Goal: Task Accomplishment & Management: Use online tool/utility

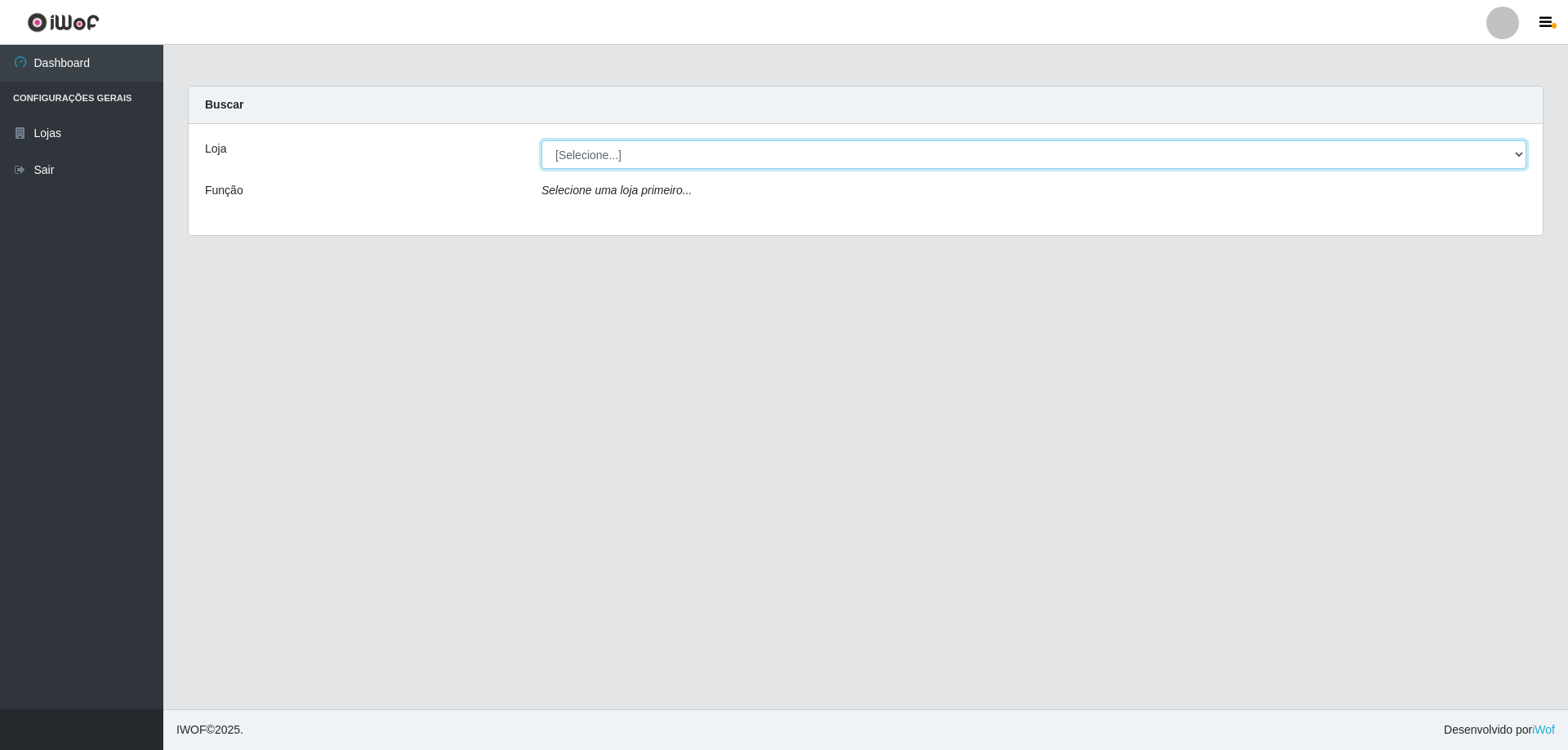
click at [930, 153] on select "[Selecione...] Atacado Vem - [STREET_ADDRESS]" at bounding box center [1033, 155] width 984 height 29
select select "461"
click at [541, 141] on select "[Selecione...] Atacado Vem - [STREET_ADDRESS]" at bounding box center [1033, 155] width 984 height 29
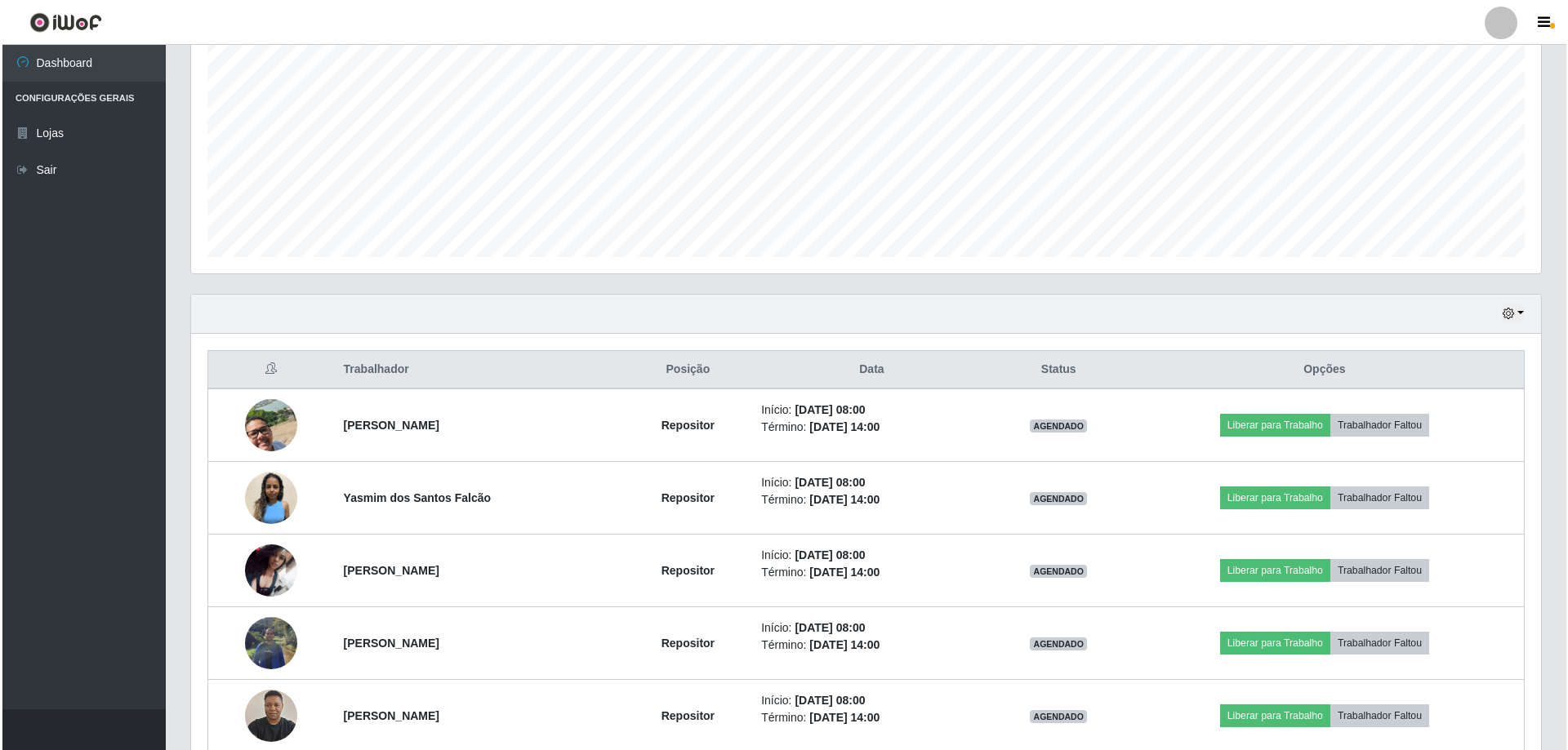
scroll to position [407, 0]
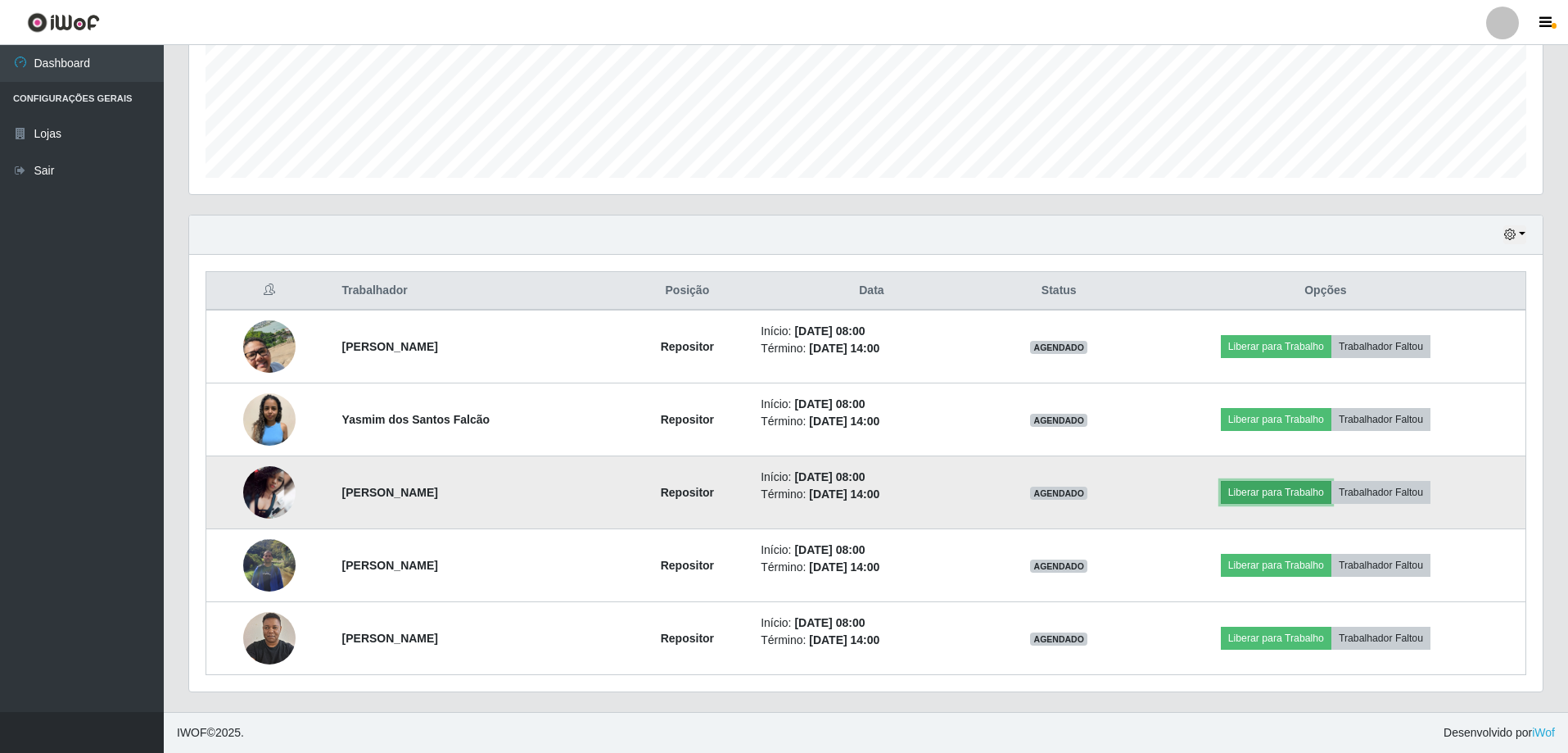
click at [1264, 492] on button "Liberar para Trabalho" at bounding box center [1276, 492] width 111 height 23
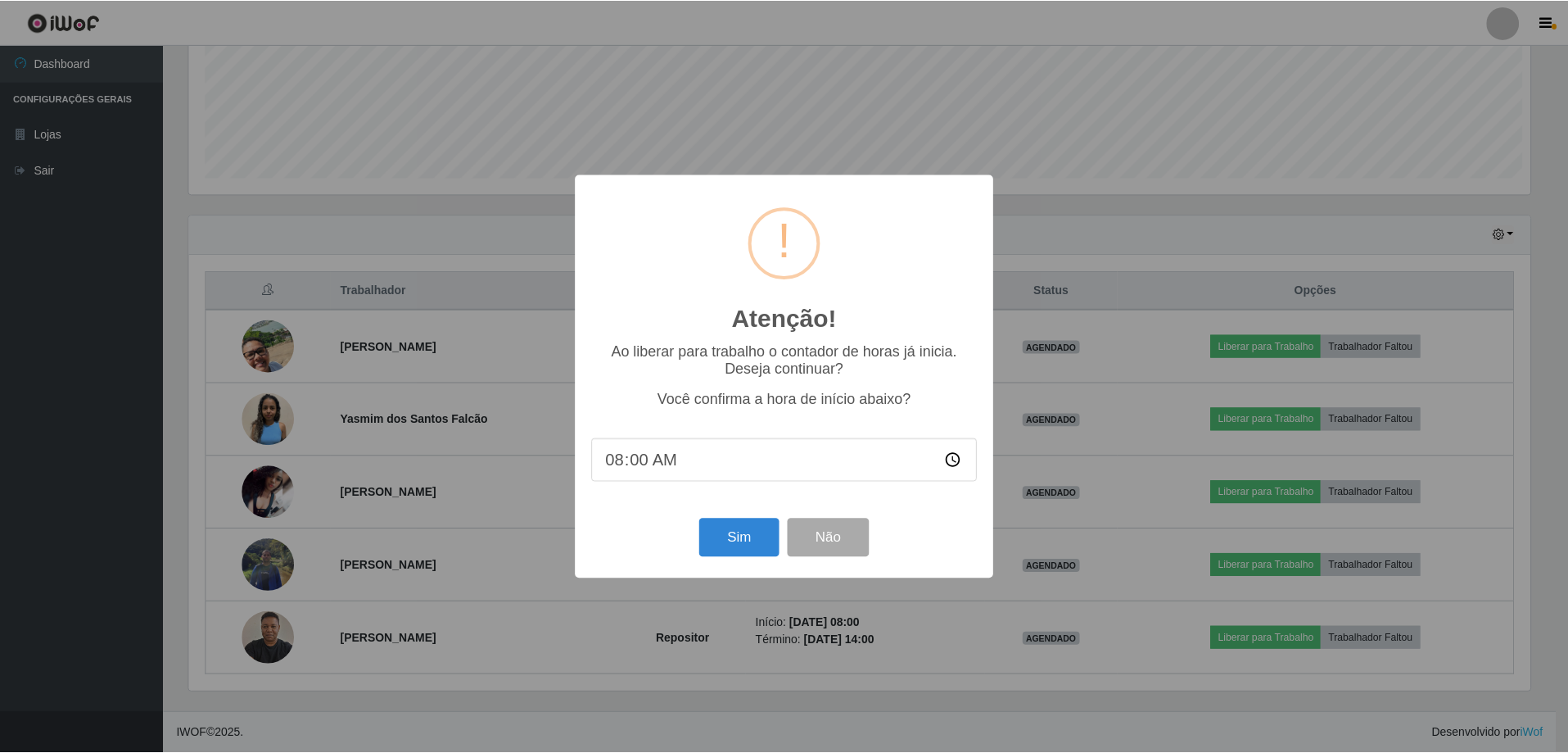
scroll to position [340, 1345]
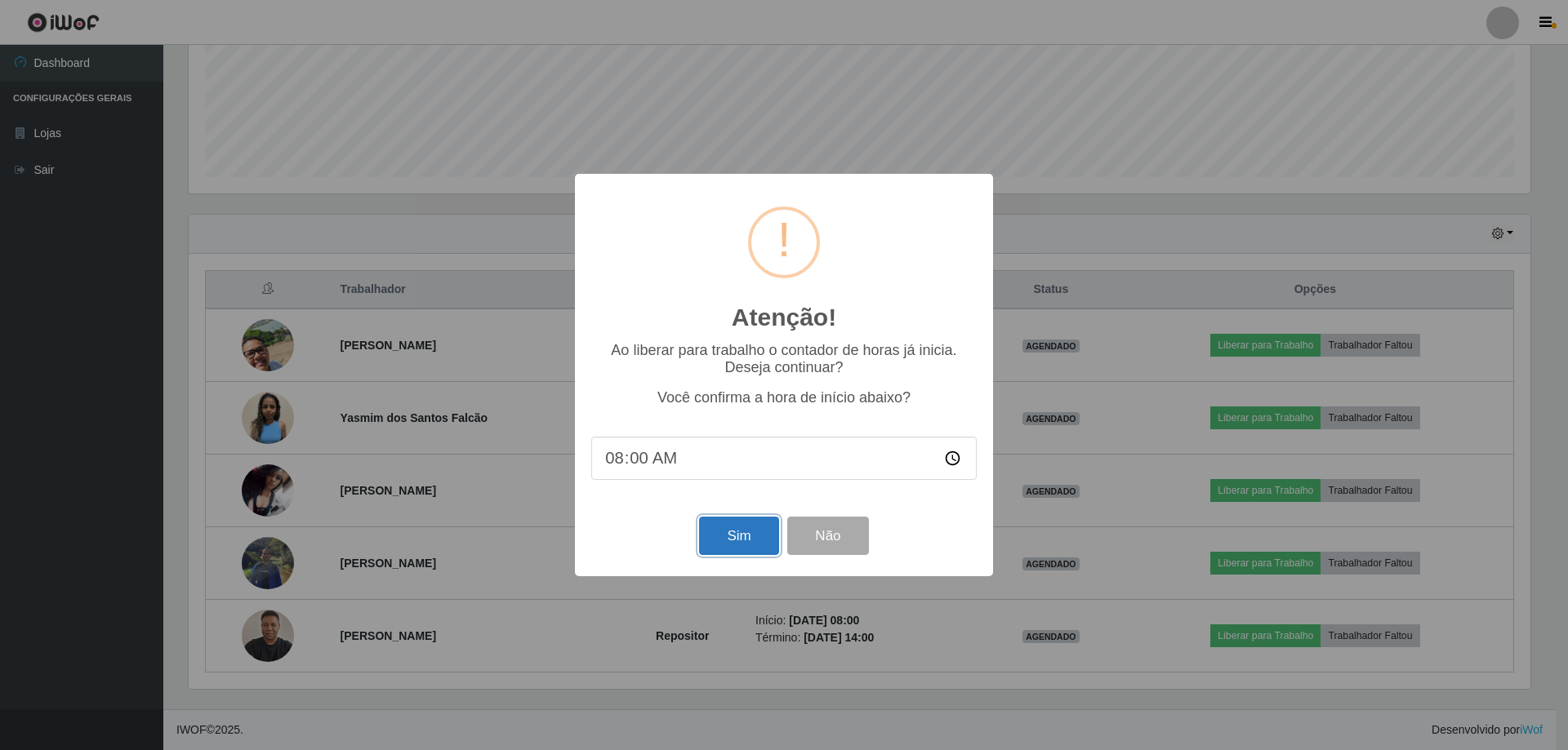
click at [718, 530] on button "Sim" at bounding box center [738, 536] width 79 height 39
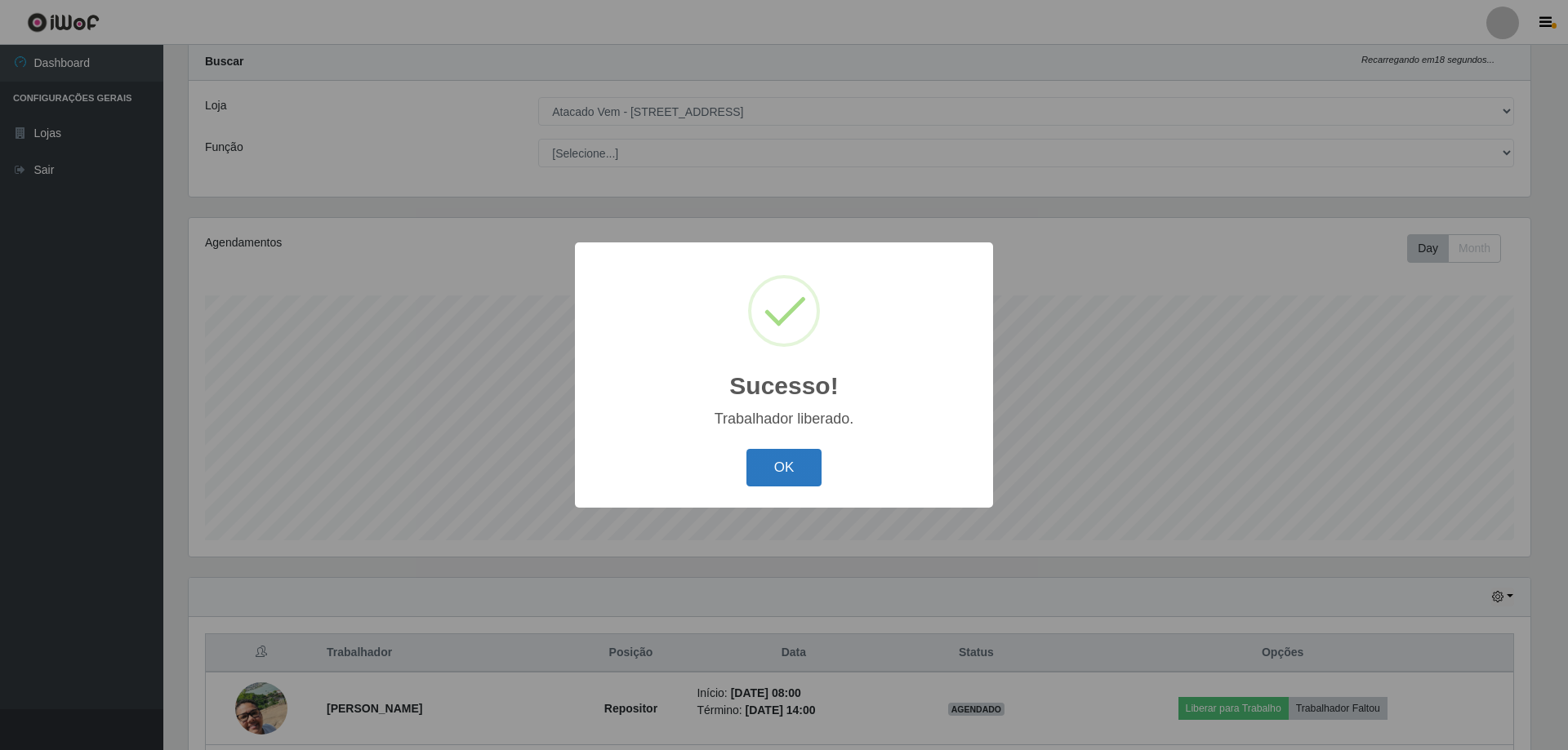
click at [785, 465] on button "OK" at bounding box center [784, 468] width 75 height 39
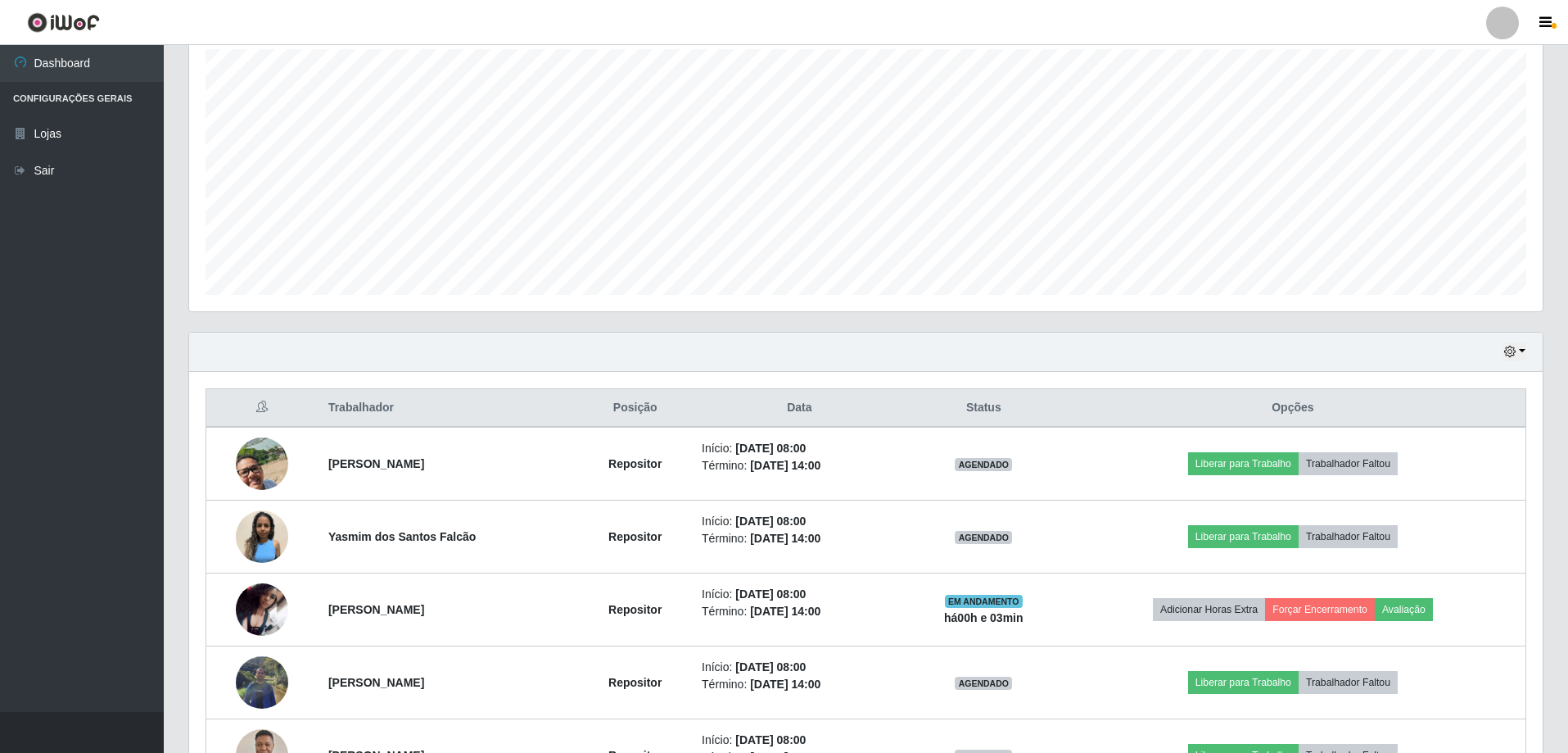
scroll to position [371, 0]
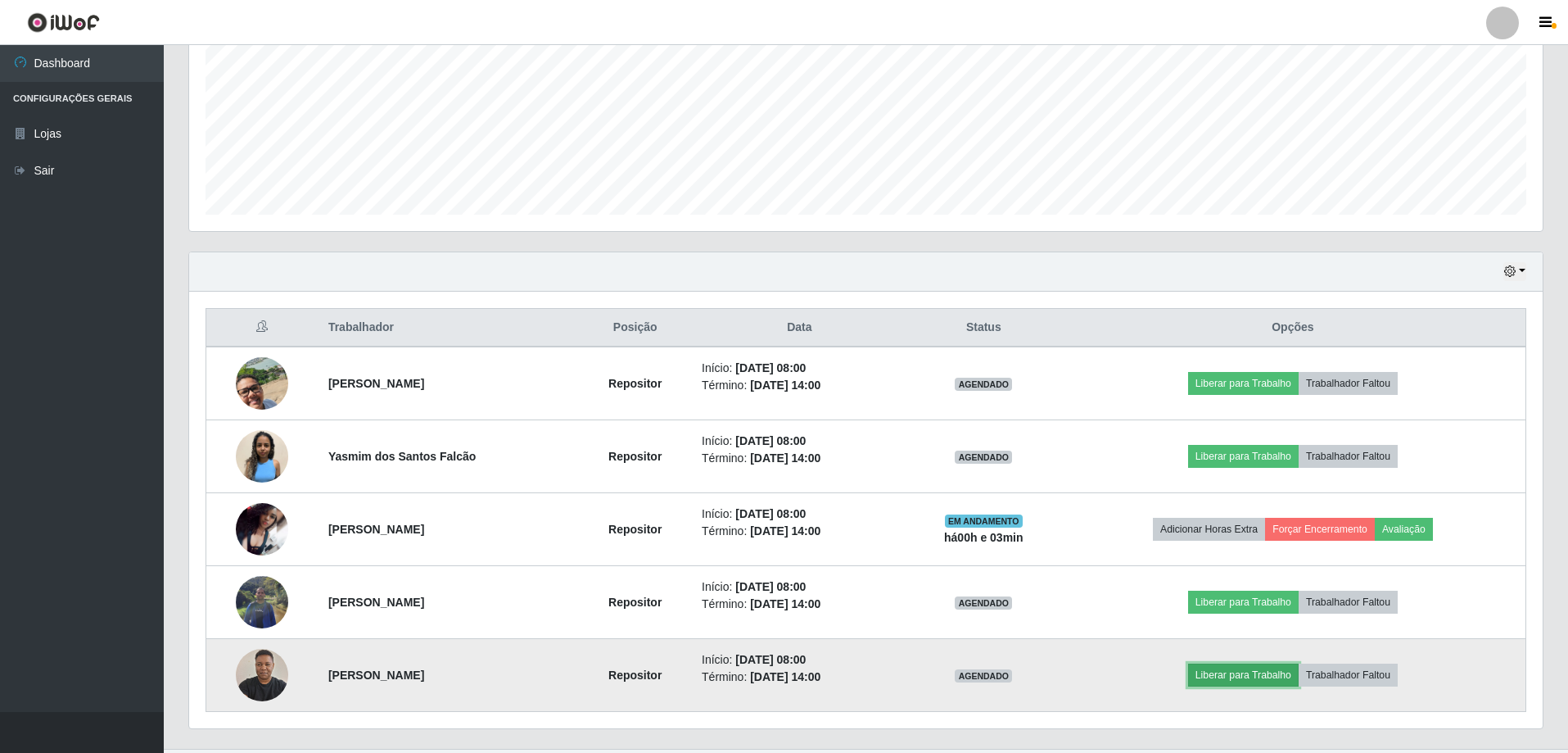
click at [1246, 674] on button "Liberar para Trabalho" at bounding box center [1244, 674] width 111 height 23
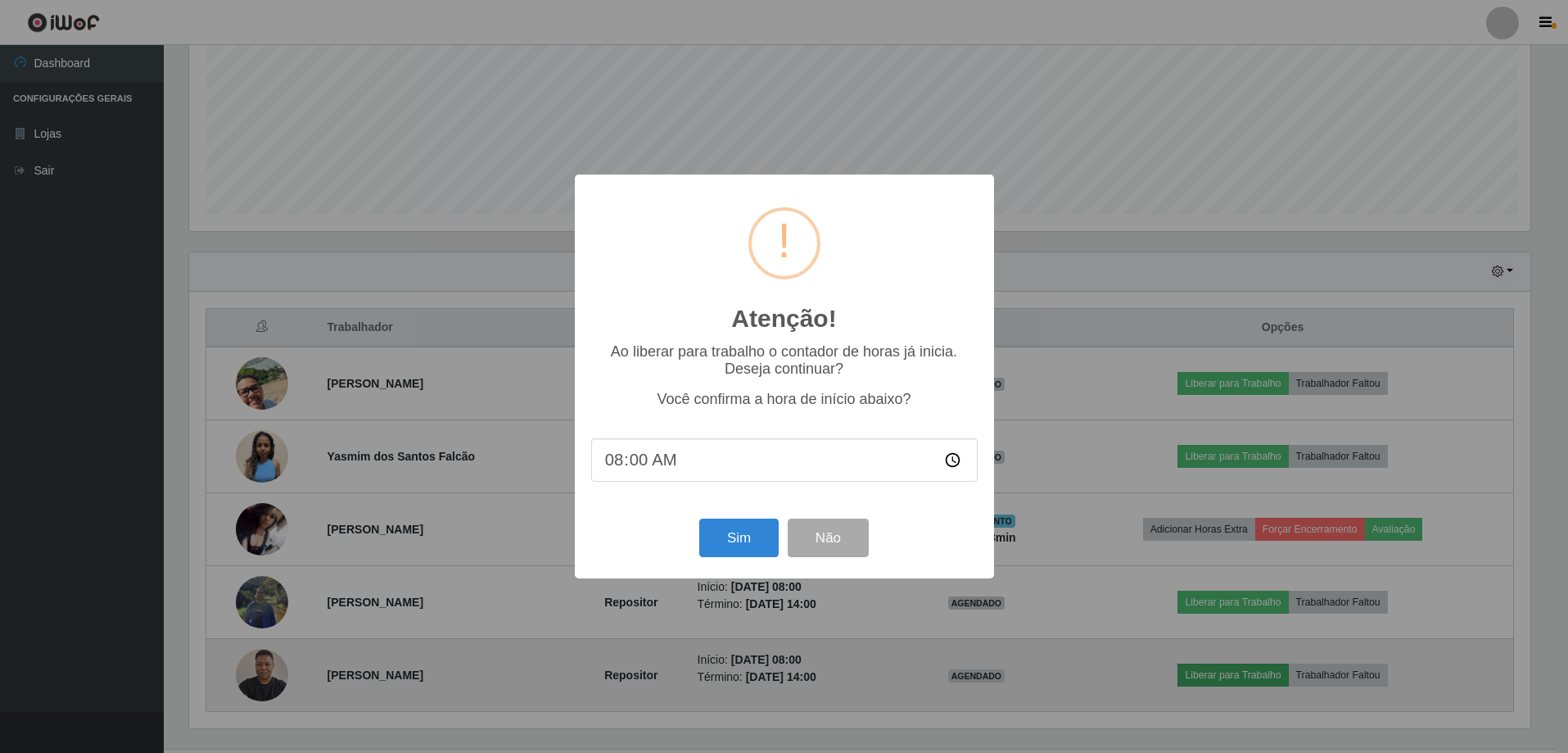
scroll to position [340, 1345]
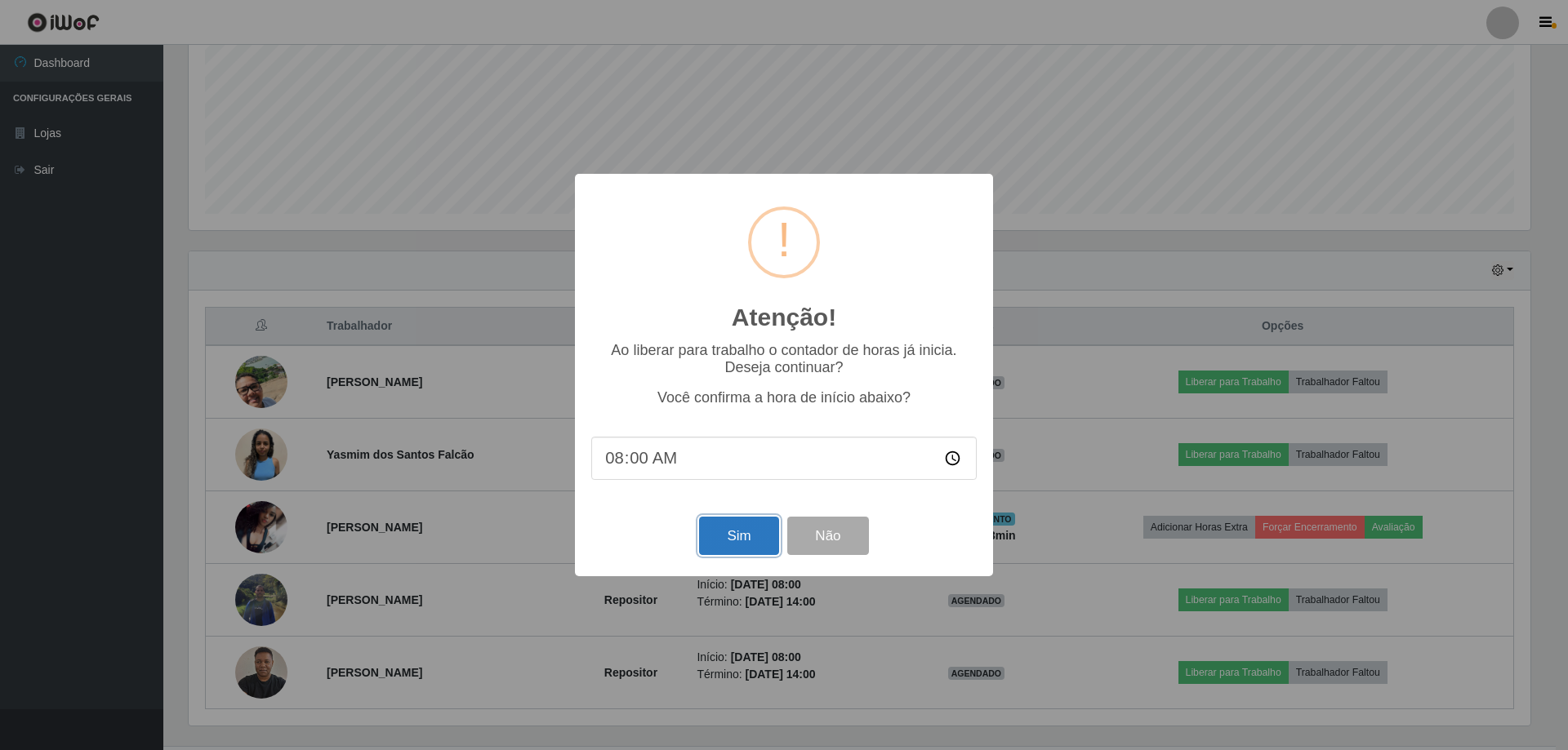
click at [759, 549] on button "Sim" at bounding box center [738, 536] width 79 height 39
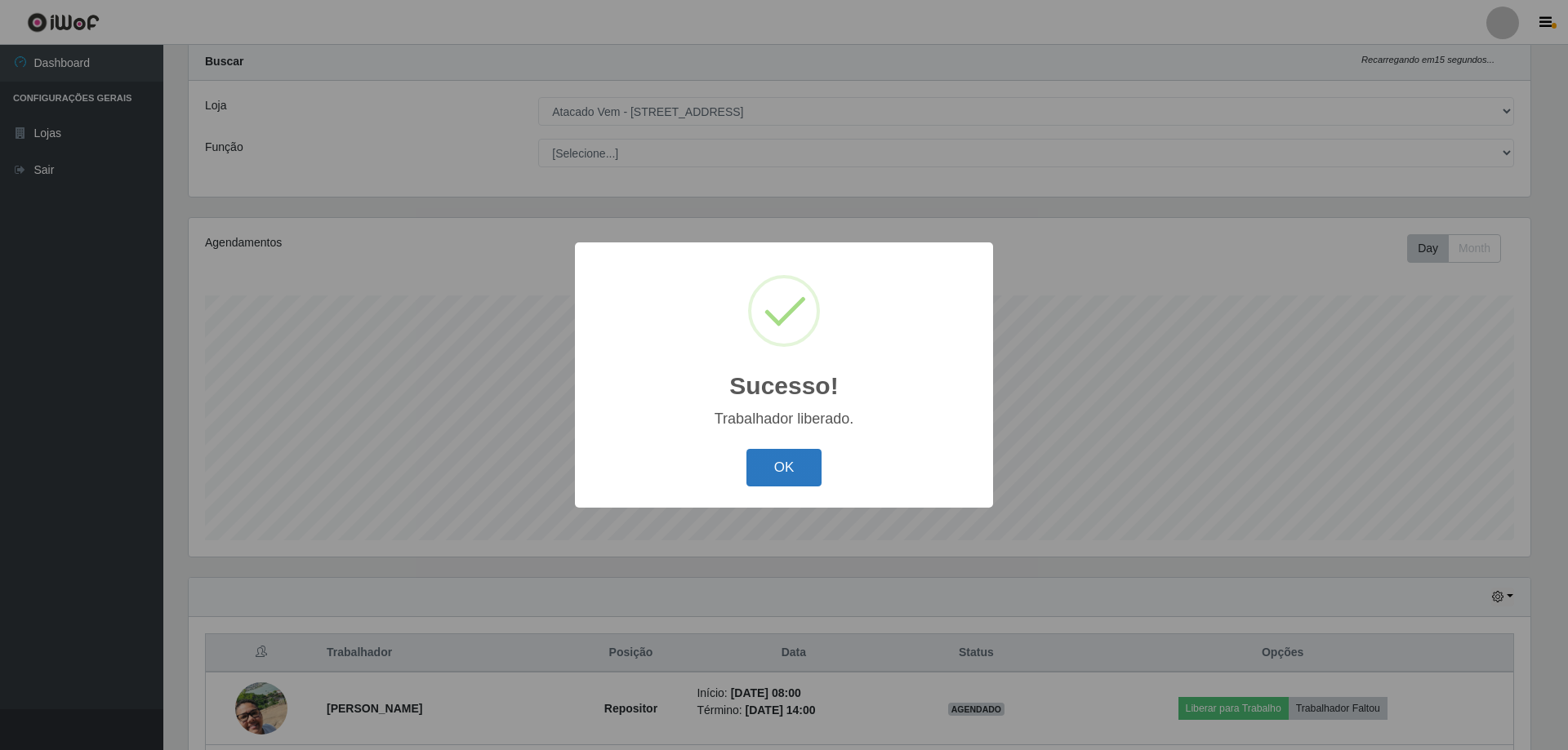
click at [766, 480] on button "OK" at bounding box center [784, 468] width 75 height 39
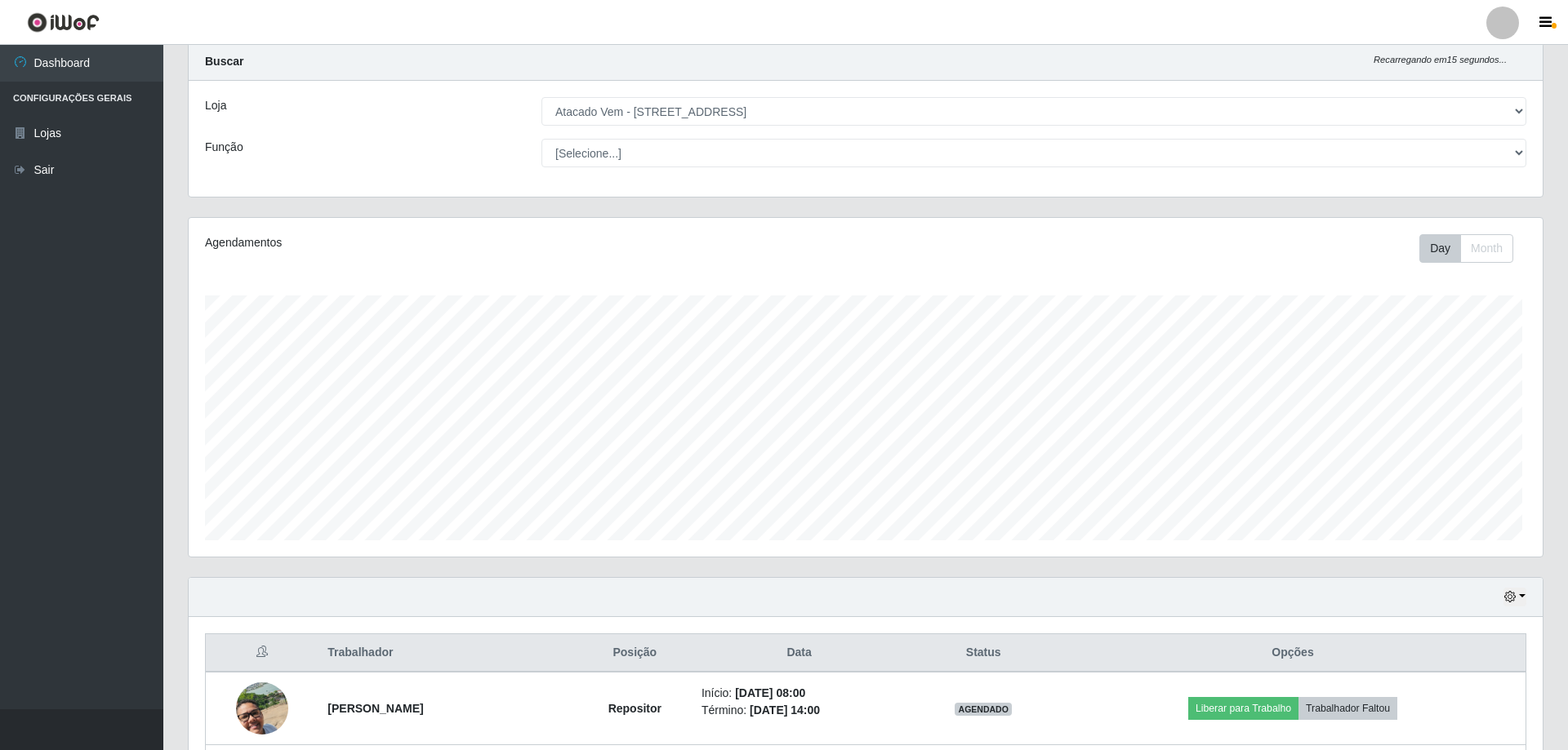
scroll to position [339, 1350]
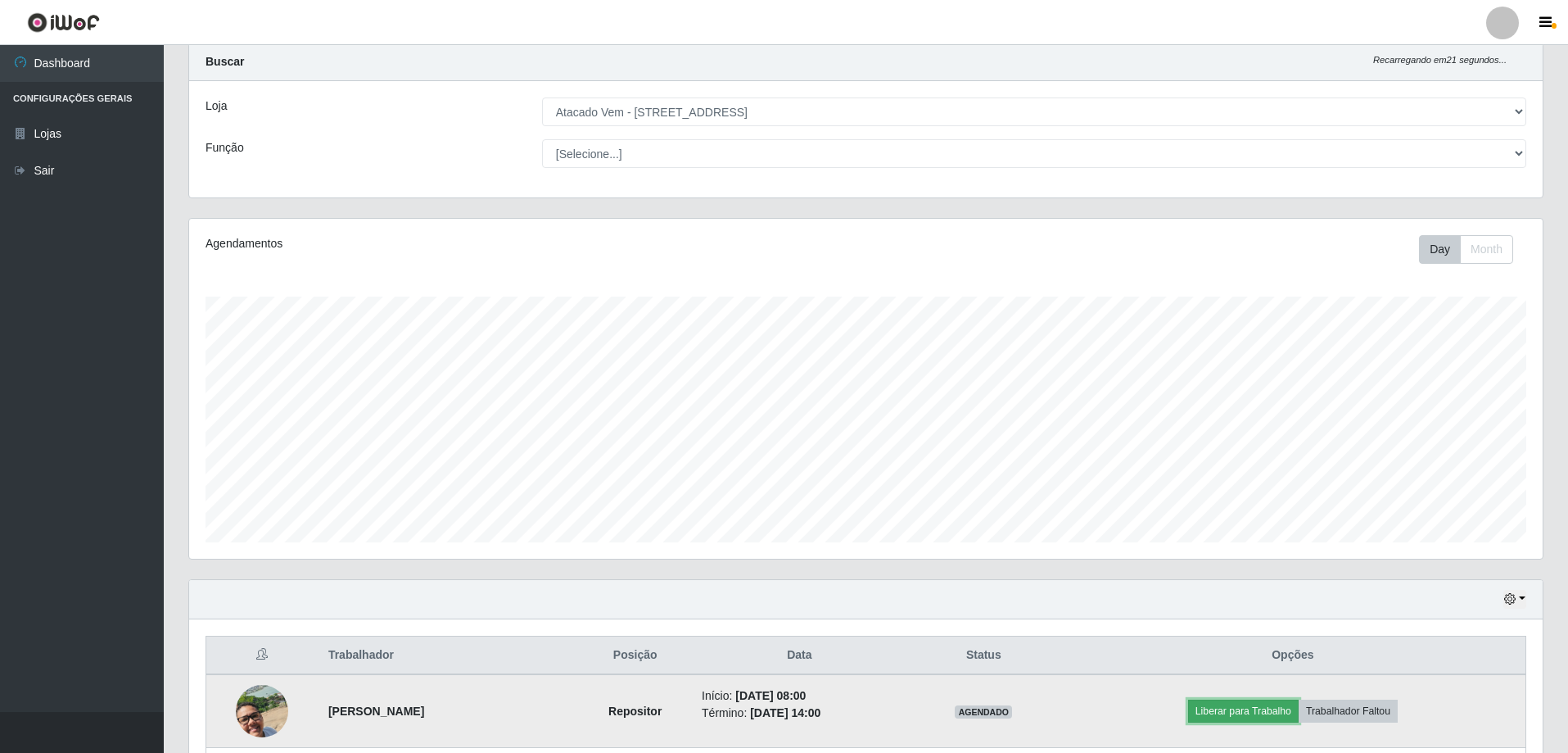
click at [1259, 713] on button "Liberar para Trabalho" at bounding box center [1244, 710] width 111 height 23
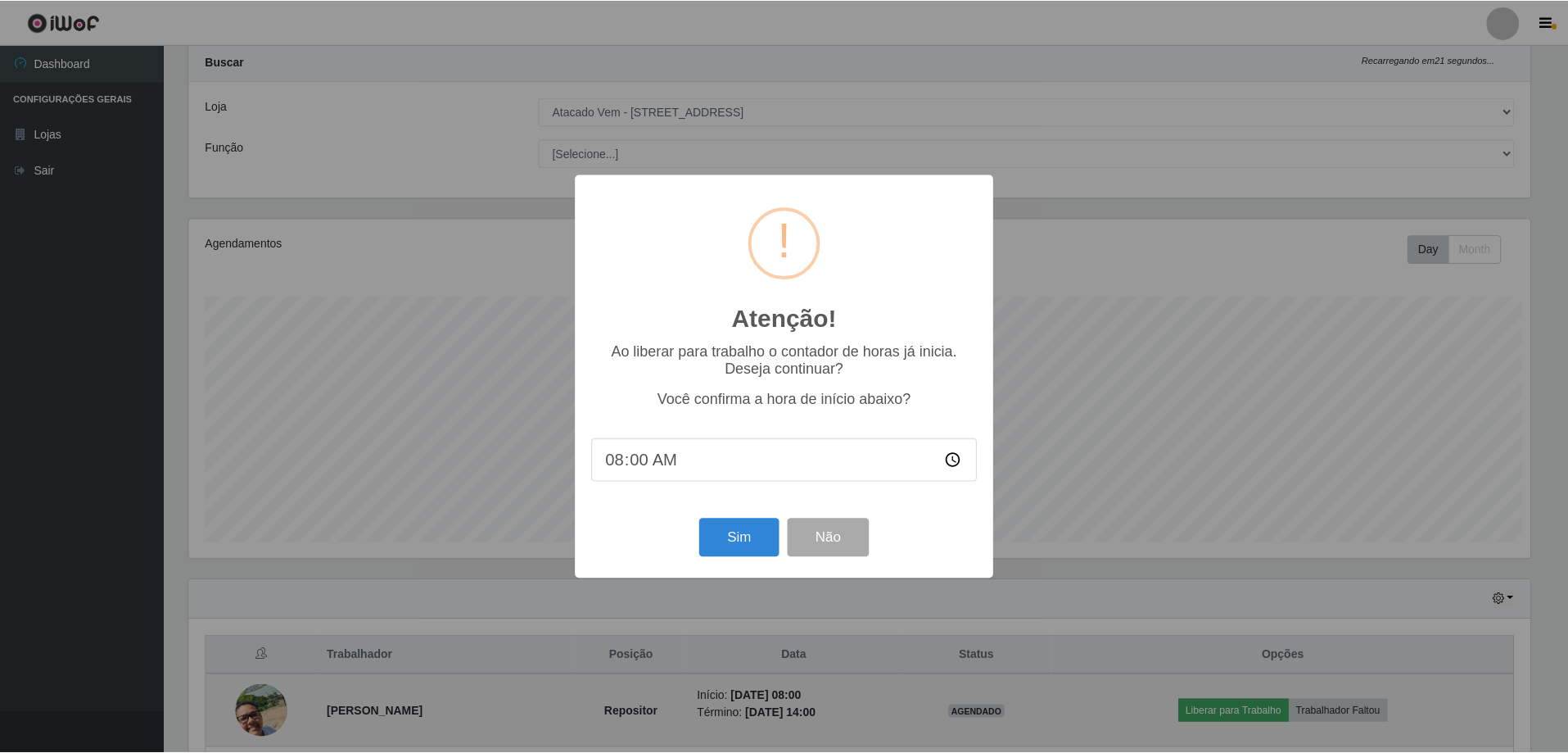
scroll to position [340, 1345]
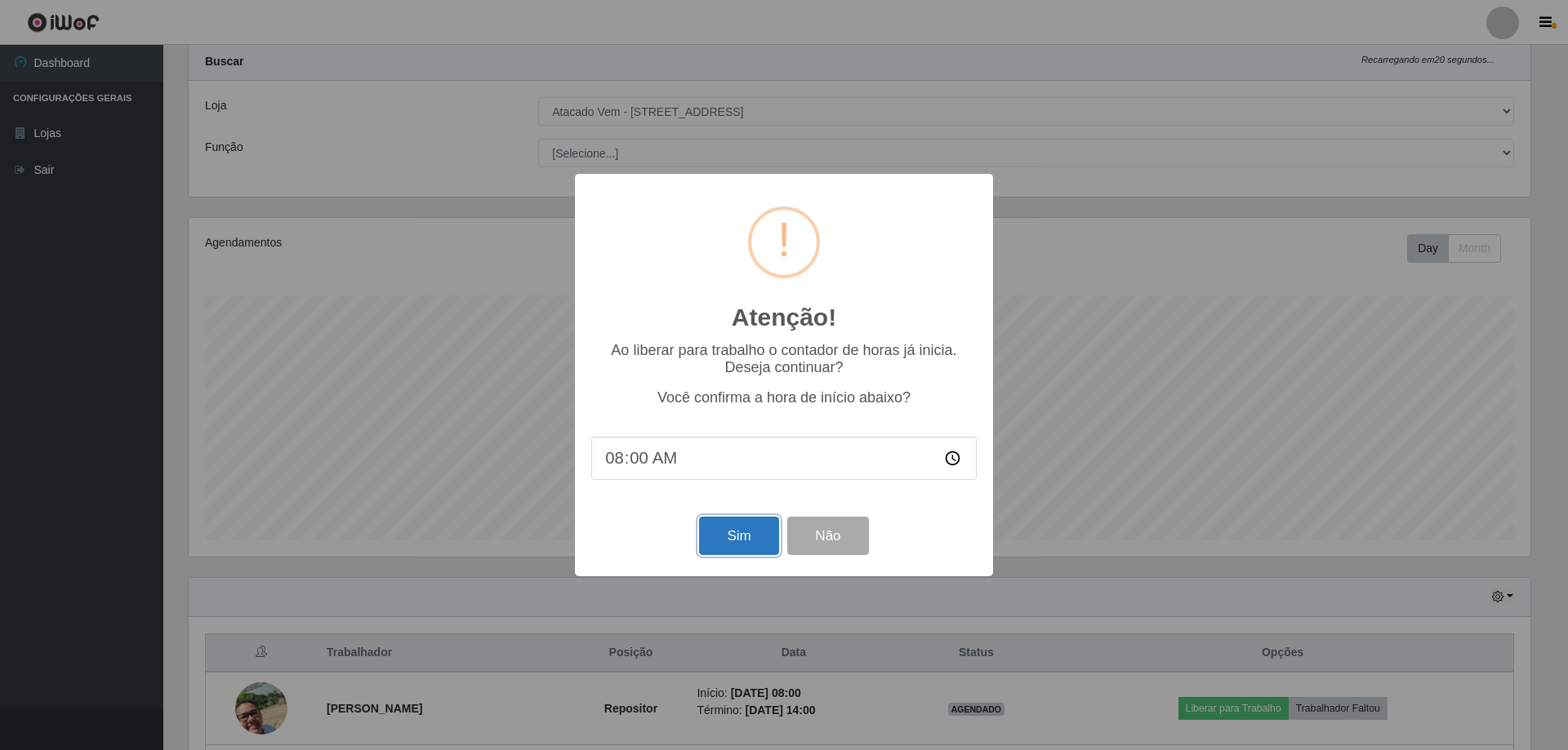
click at [725, 527] on button "Sim" at bounding box center [738, 536] width 79 height 39
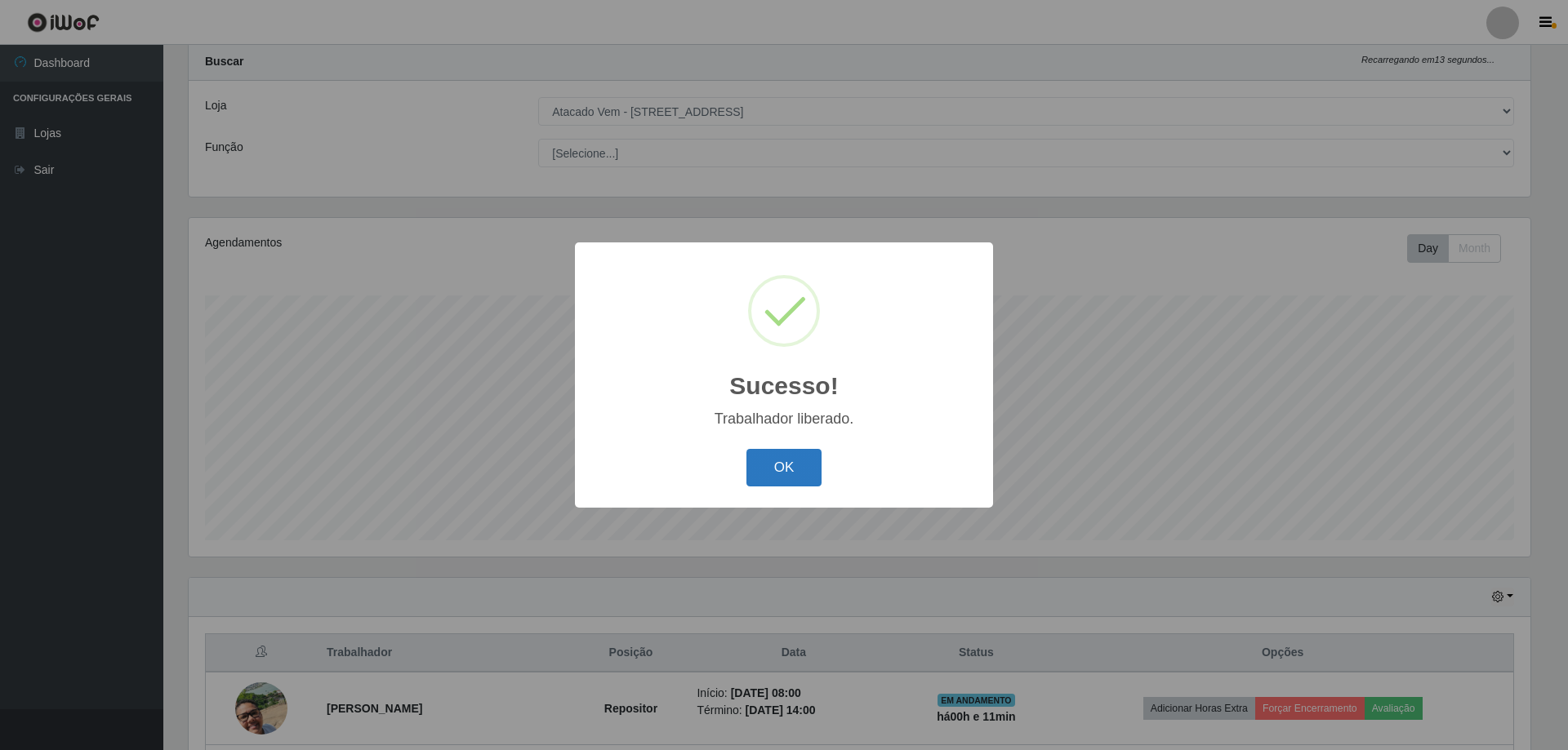
click at [777, 479] on button "OK" at bounding box center [784, 468] width 75 height 39
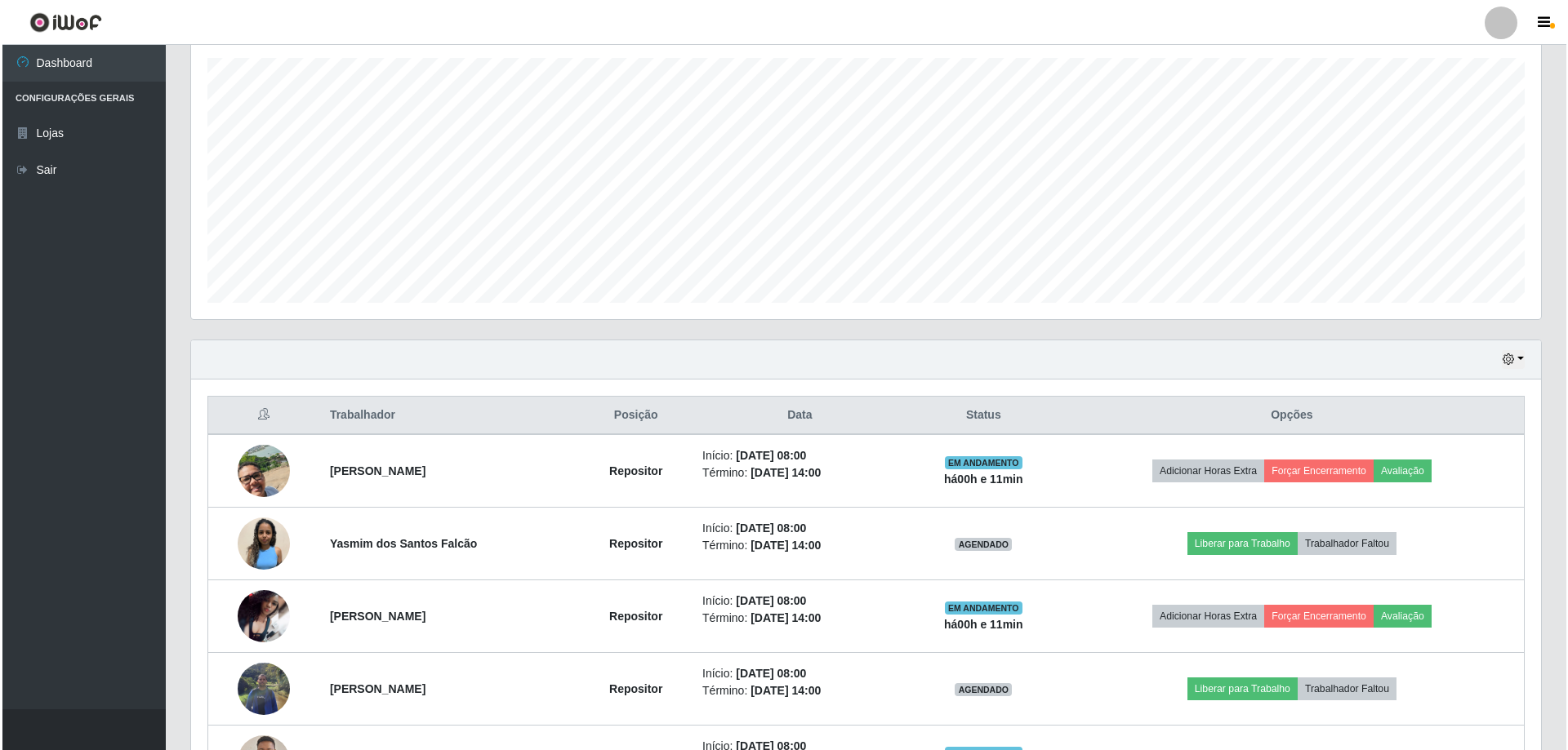
scroll to position [288, 0]
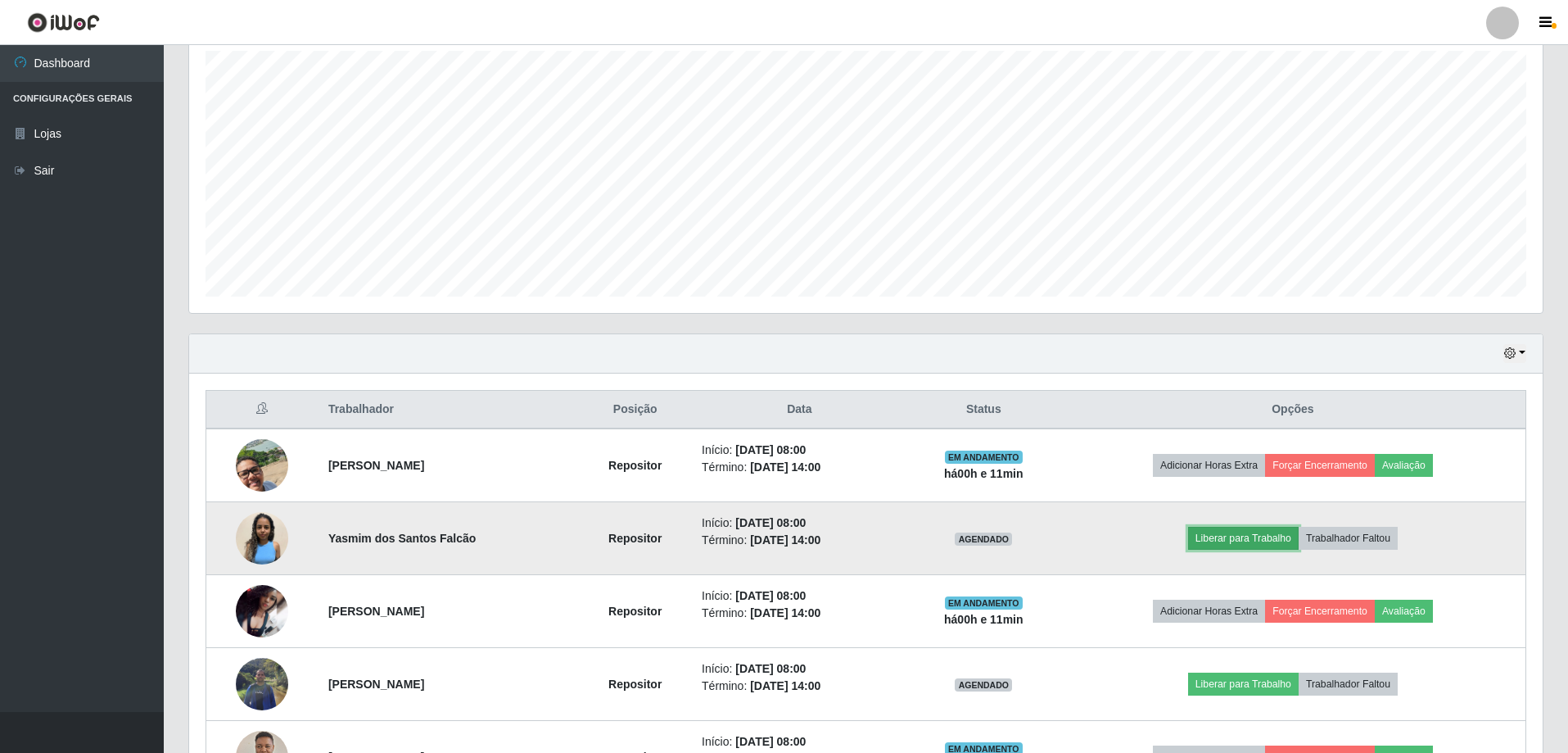
click at [1216, 540] on button "Liberar para Trabalho" at bounding box center [1244, 538] width 111 height 23
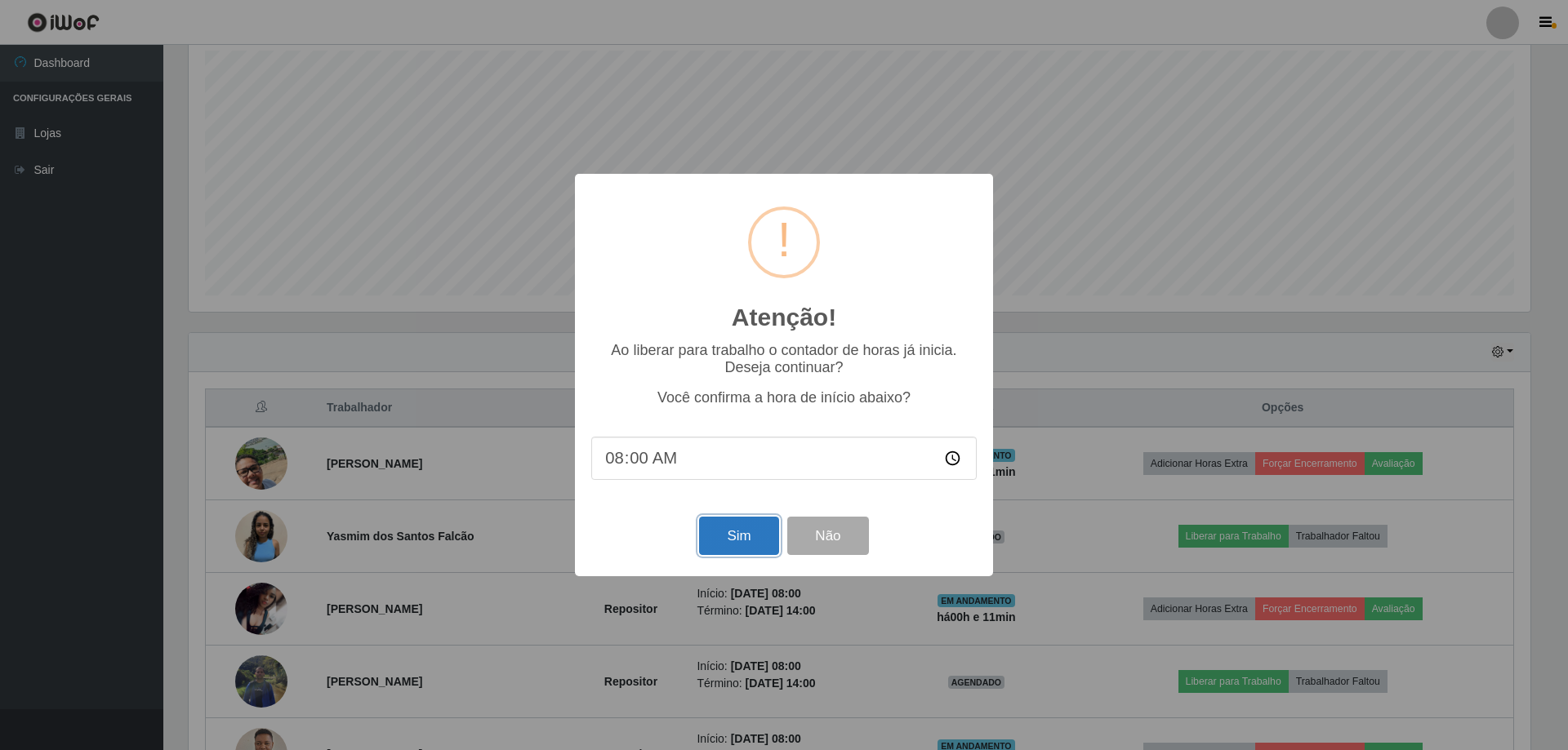
click at [744, 537] on button "Sim" at bounding box center [738, 536] width 79 height 39
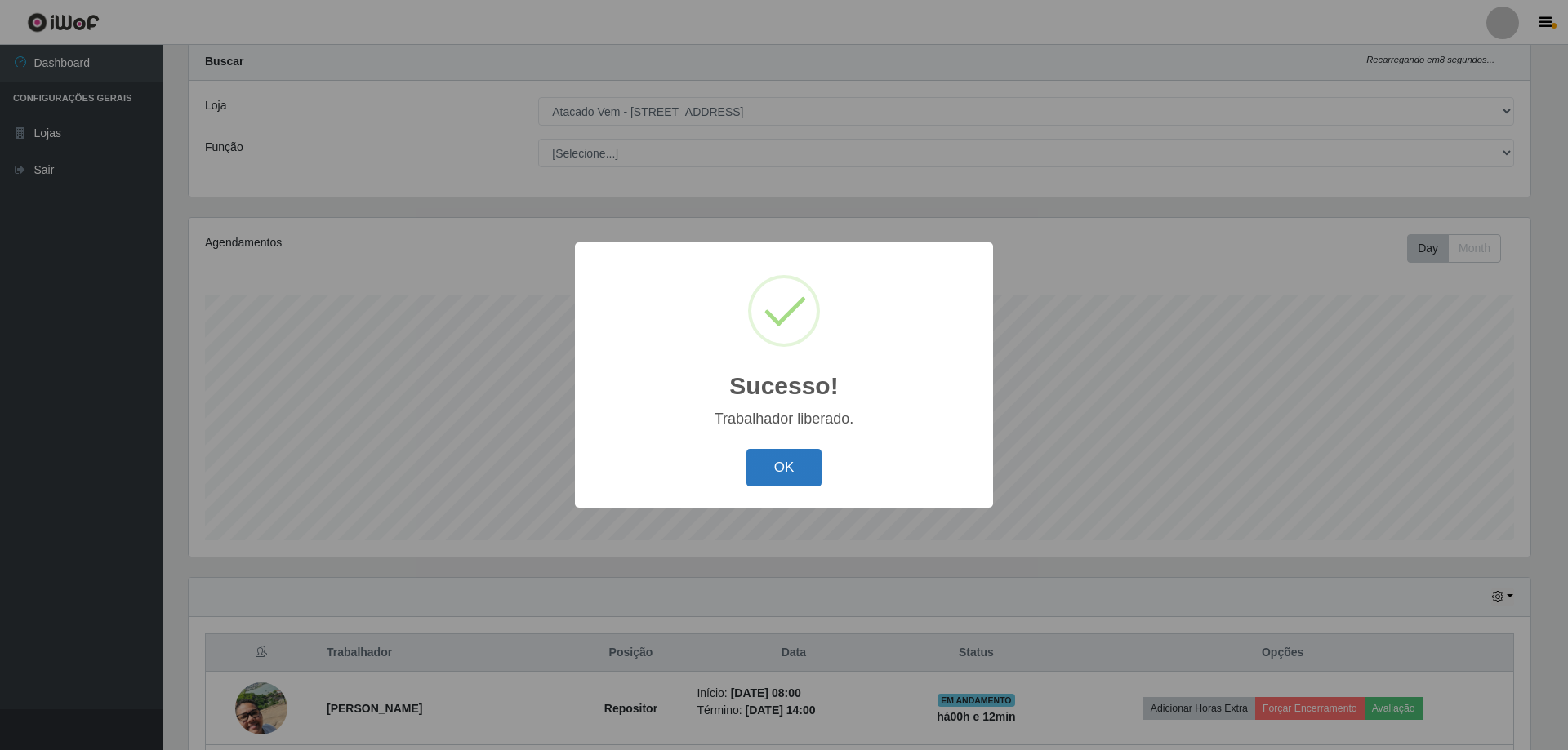
click at [795, 468] on button "OK" at bounding box center [784, 468] width 75 height 39
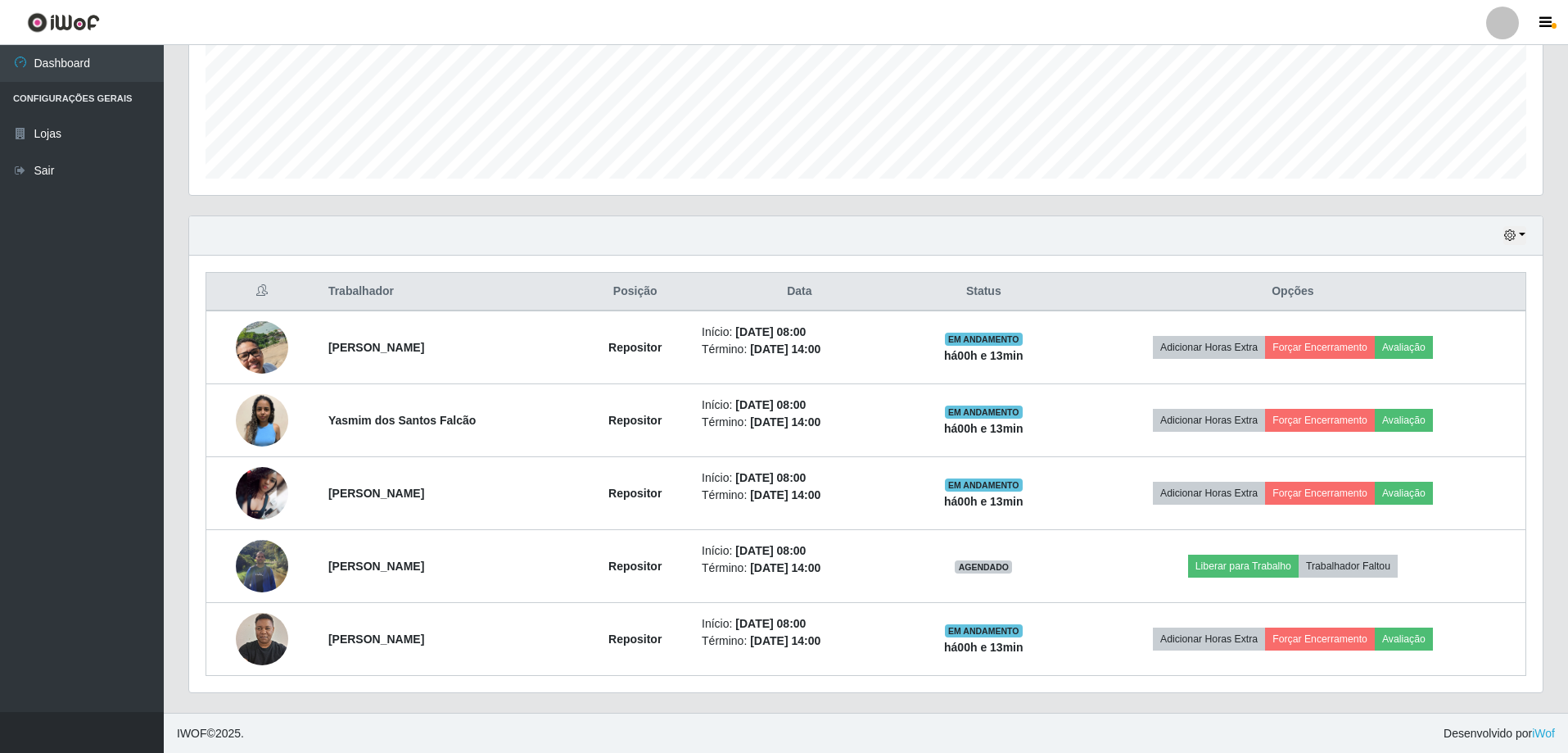
scroll to position [408, 0]
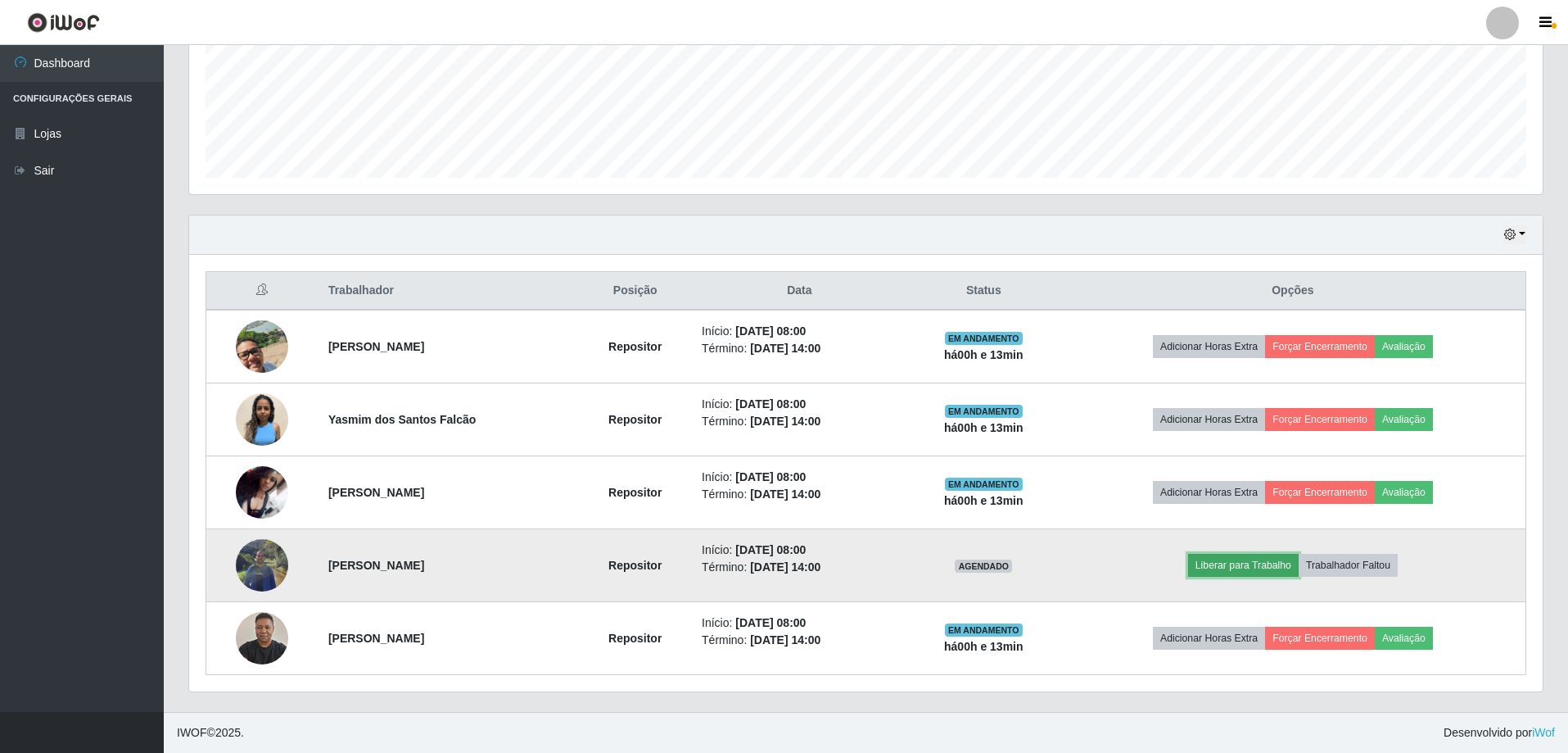
click at [1243, 569] on button "Liberar para Trabalho" at bounding box center [1244, 565] width 111 height 23
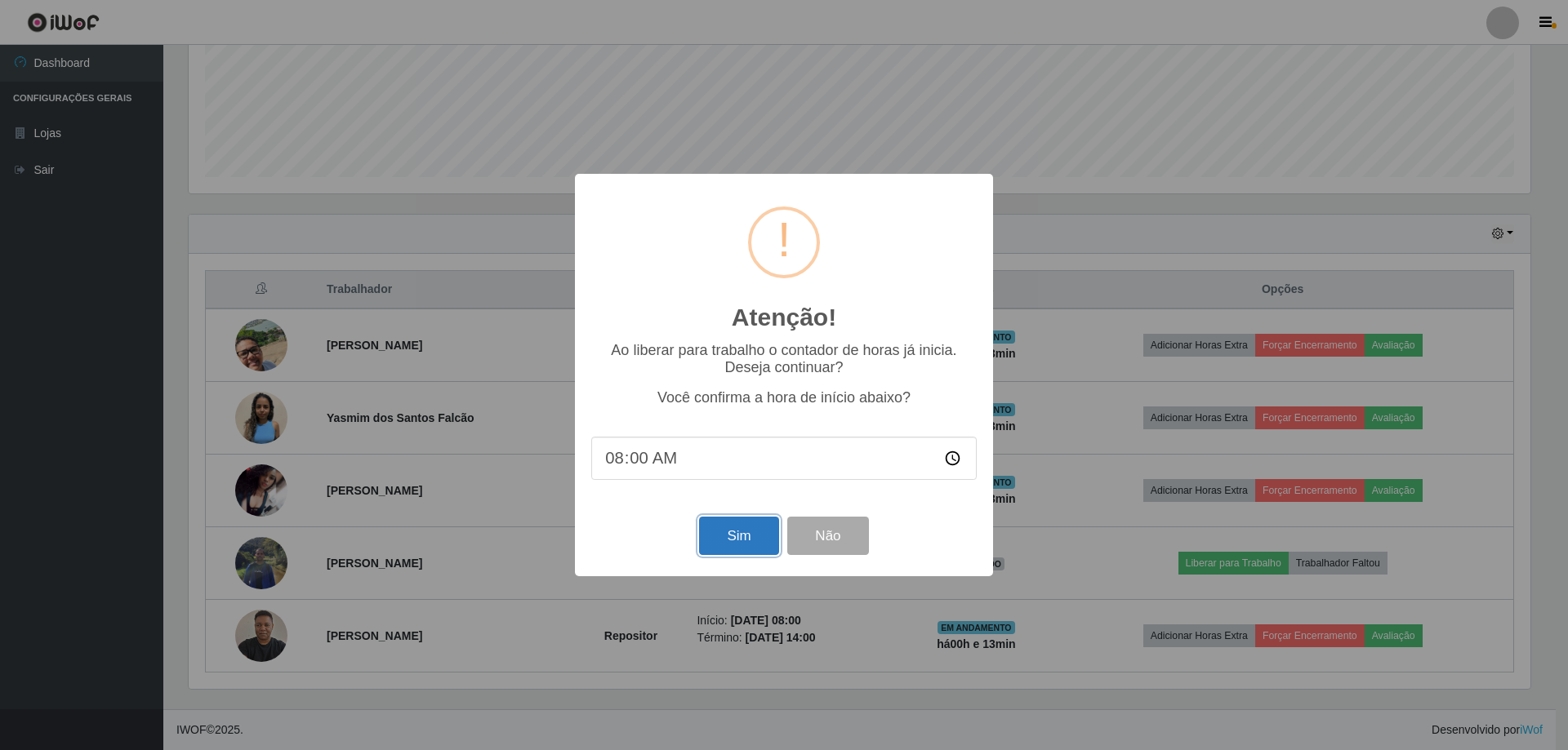
click at [722, 542] on button "Sim" at bounding box center [738, 536] width 79 height 39
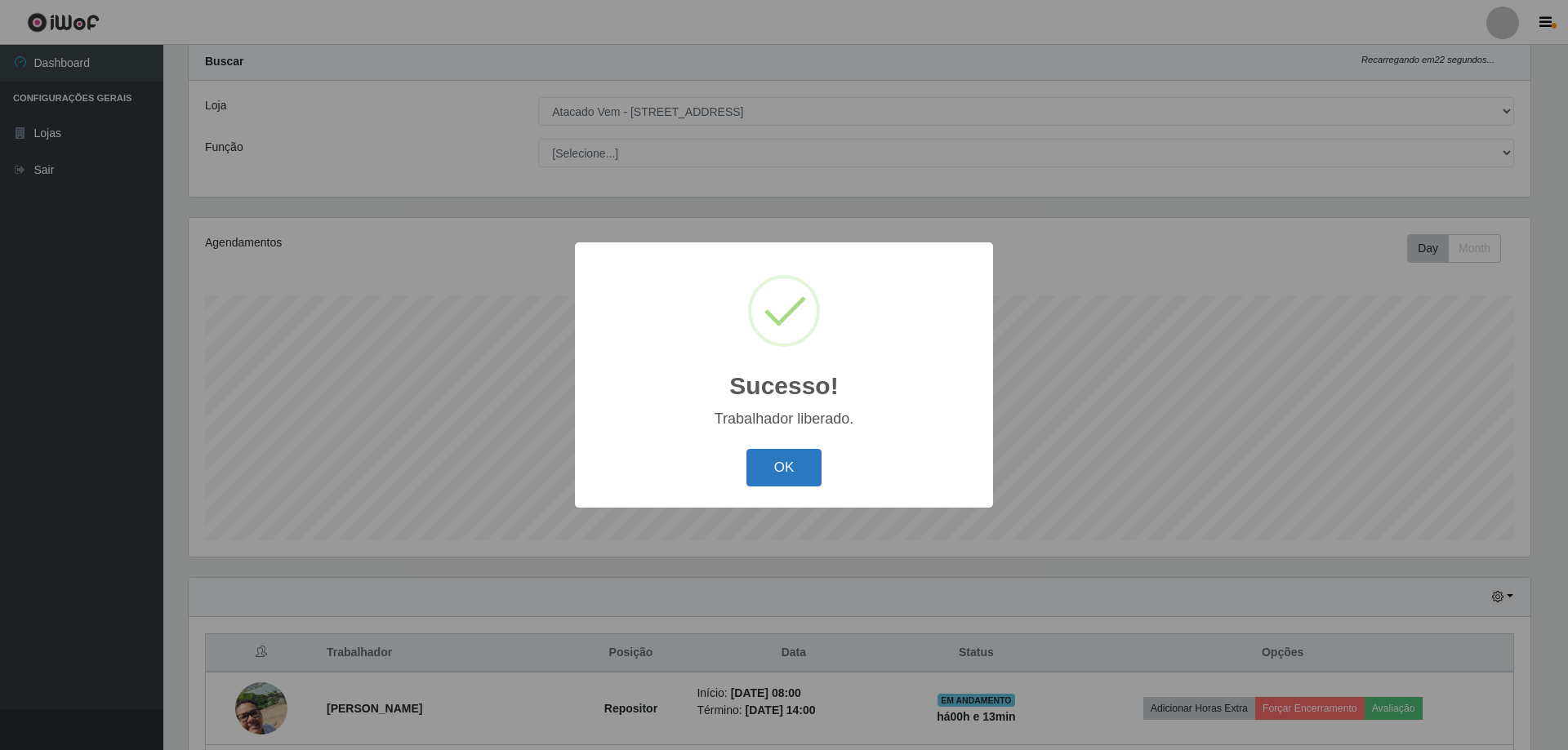
click at [776, 457] on button "OK" at bounding box center [784, 468] width 75 height 39
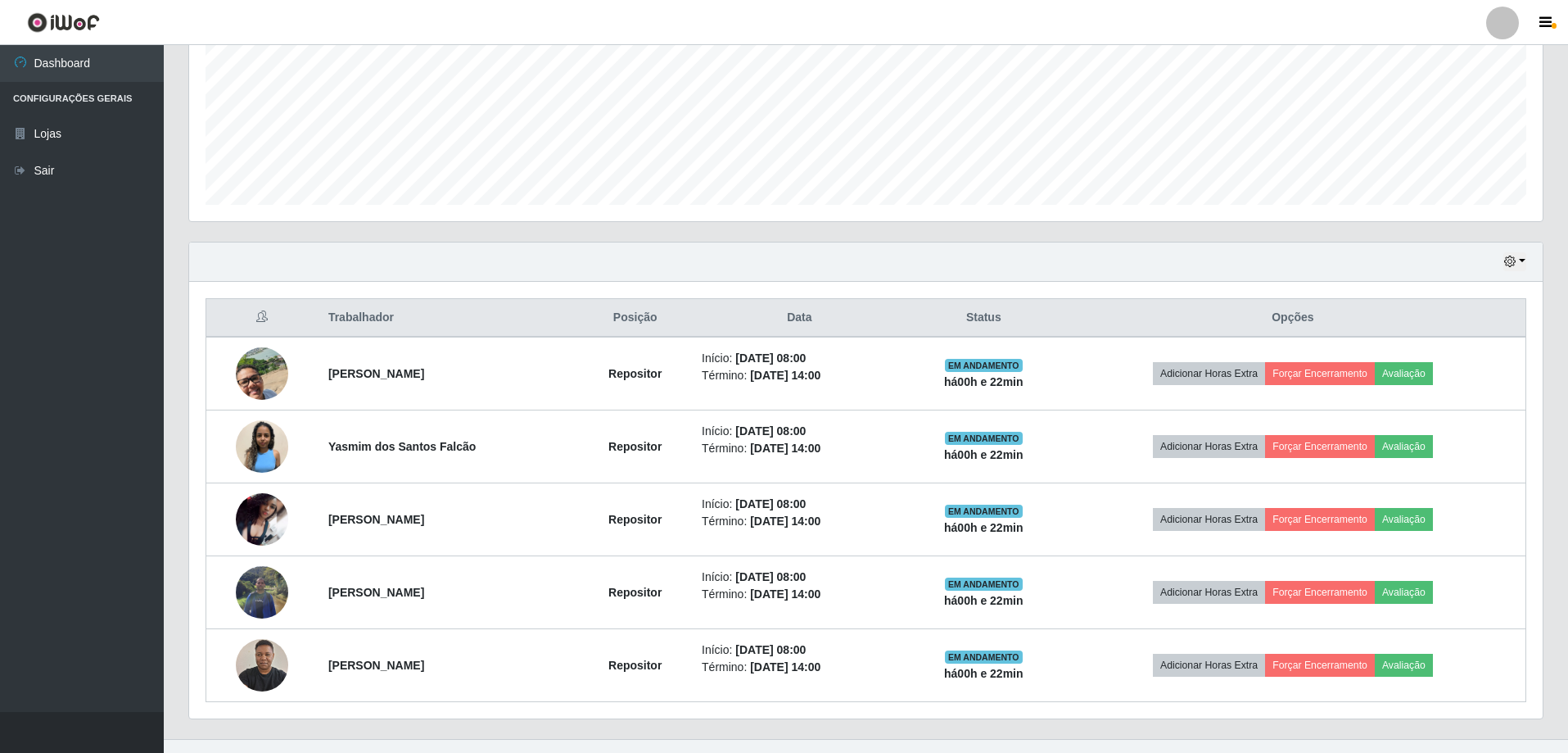
scroll to position [408, 0]
